Goal: Information Seeking & Learning: Learn about a topic

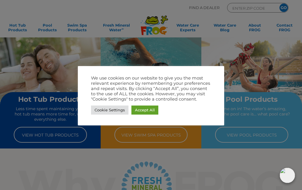
click at [148, 110] on link "Accept All" at bounding box center [144, 110] width 27 height 9
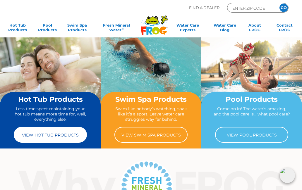
click at [43, 138] on link "View Hot Tub Products" at bounding box center [50, 135] width 73 height 16
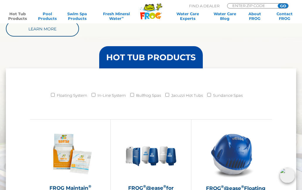
scroll to position [465, 0]
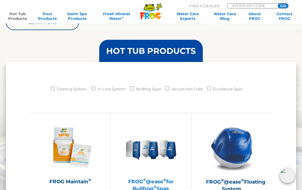
click at [165, 156] on img at bounding box center [150, 147] width 51 height 51
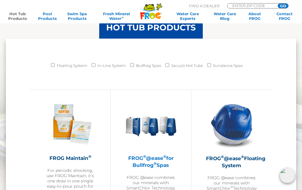
click at [165, 136] on img at bounding box center [150, 124] width 51 height 51
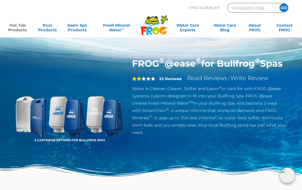
click at [171, 81] on strong "22 Reviews" at bounding box center [170, 78] width 23 height 5
click at [225, 82] on link "Read Reviews" at bounding box center [207, 78] width 40 height 7
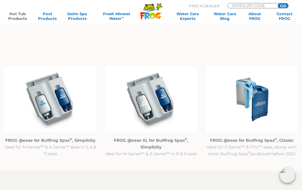
scroll to position [493, 0]
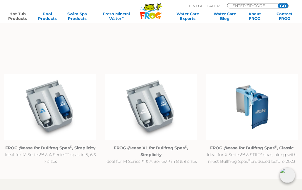
click at [34, 150] on strong "FROG @ease for Bullfrog Spas ® , Simplicity" at bounding box center [50, 148] width 90 height 5
click at [48, 117] on img at bounding box center [50, 107] width 92 height 66
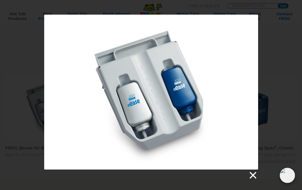
click at [256, 179] on link at bounding box center [252, 175] width 9 height 9
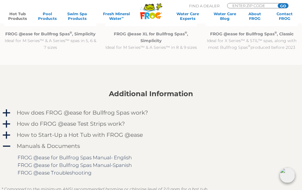
scroll to position [591, 0]
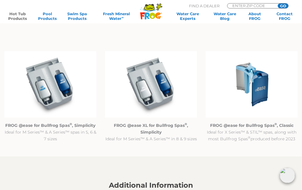
scroll to position [516, 0]
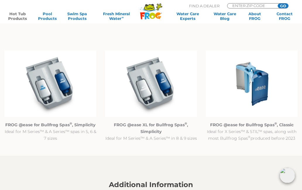
click at [49, 90] on img at bounding box center [50, 84] width 92 height 66
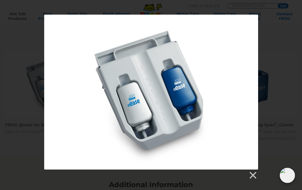
click at [64, 132] on div at bounding box center [151, 92] width 214 height 155
click at [63, 134] on div at bounding box center [151, 92] width 214 height 155
click at [61, 131] on div at bounding box center [151, 92] width 214 height 155
click at [254, 177] on link at bounding box center [252, 175] width 9 height 9
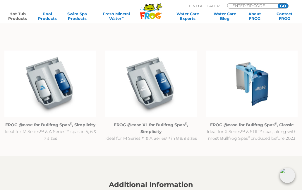
click at [258, 5] on input "ENTER ZIP CODE" at bounding box center [252, 6] width 40 height 4
type input "83422"
click at [284, 4] on input "GO" at bounding box center [283, 6] width 11 height 5
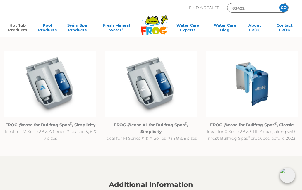
scroll to position [540, 0]
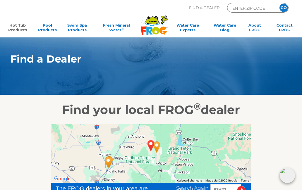
click at [14, 25] on link "Hot Tub Products" at bounding box center [17, 29] width 23 height 12
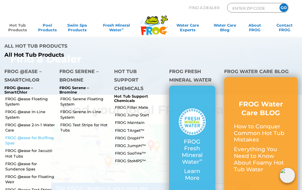
click at [13, 135] on link "FROG @ease for Bullfrog Spas" at bounding box center [30, 140] width 50 height 11
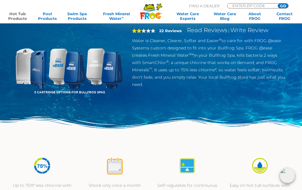
scroll to position [46, 0]
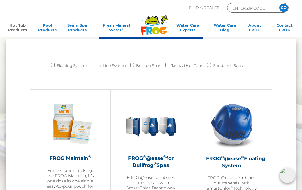
click at [262, 9] on input "ENTER ZIP CODE" at bounding box center [252, 8] width 40 height 7
type input "83422"
click at [284, 10] on input "GO" at bounding box center [284, 8] width 8 height 8
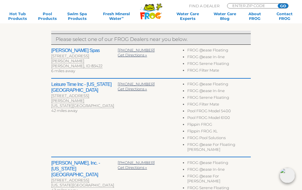
scroll to position [197, 0]
click at [64, 52] on h2 "[PERSON_NAME] Spas" at bounding box center [84, 51] width 66 height 6
click at [64, 49] on h2 "[PERSON_NAME] Spas" at bounding box center [84, 51] width 66 height 6
click at [17, 16] on link "Hot Tub Products" at bounding box center [17, 15] width 23 height 9
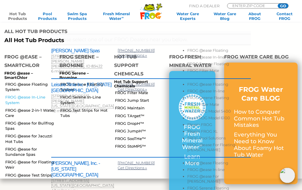
click at [13, 95] on link "FROG @ease In-Line System" at bounding box center [30, 100] width 50 height 11
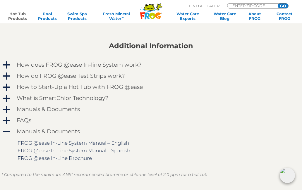
scroll to position [464, 0]
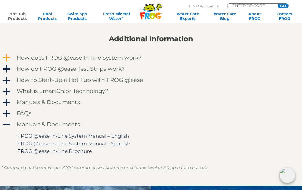
click at [8, 63] on span "a" at bounding box center [6, 58] width 9 height 9
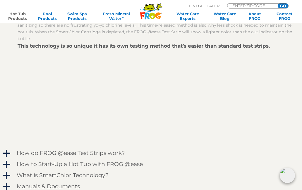
scroll to position [549, 0]
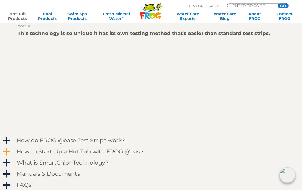
click at [8, 157] on span "a" at bounding box center [6, 152] width 9 height 9
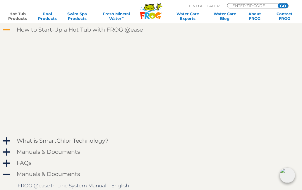
scroll to position [694, 0]
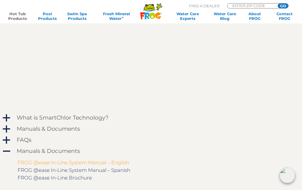
click at [100, 166] on link "FROG @ease In-Line System Manual – English" at bounding box center [74, 163] width 112 height 6
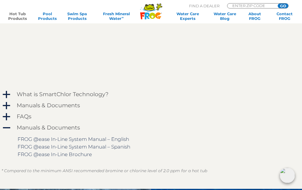
click at [15, 15] on link "Hot Tub Products" at bounding box center [17, 15] width 23 height 9
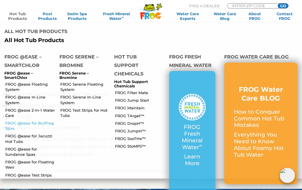
click at [18, 121] on link "FROG @ease for Bullfrog Spas" at bounding box center [30, 126] width 50 height 11
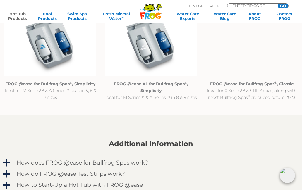
scroll to position [562, 0]
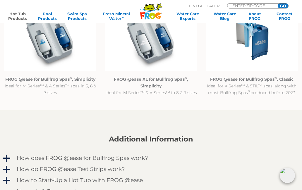
click at [17, 81] on strong "FROG @ease for Bullfrog Spas ® , Simplicity" at bounding box center [50, 79] width 90 height 5
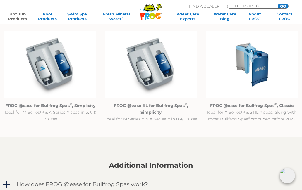
click at [42, 77] on img at bounding box center [50, 64] width 92 height 66
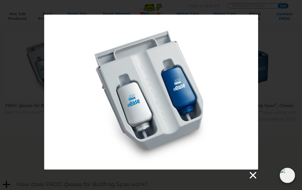
click at [255, 178] on link at bounding box center [252, 175] width 9 height 9
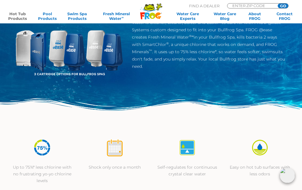
scroll to position [95, 0]
